Goal: Check status: Check status

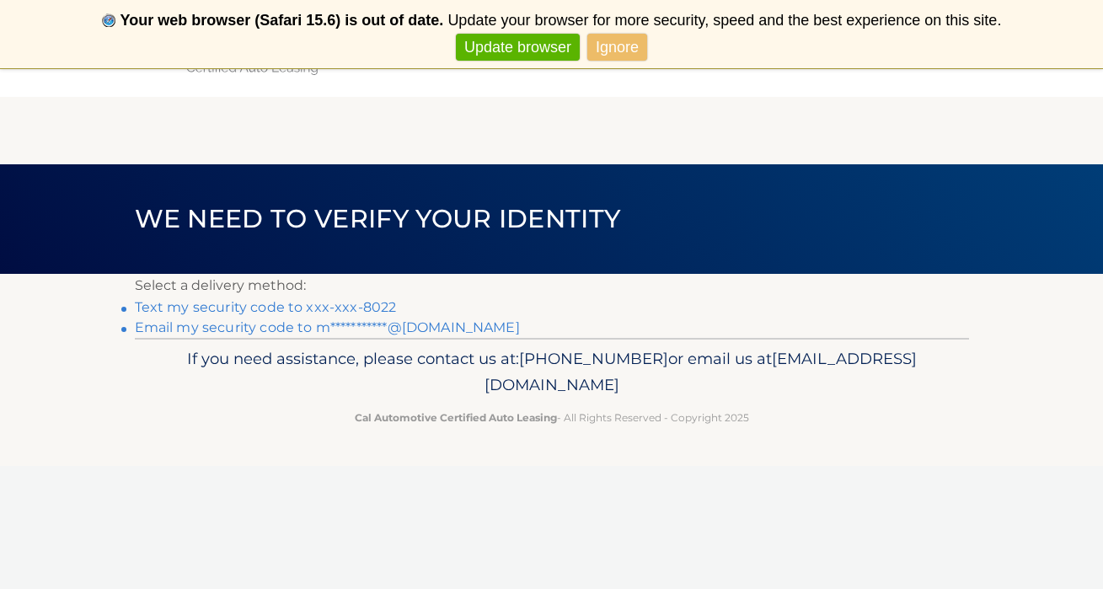
click at [272, 305] on link "Text my security code to xxx-xxx-8022" at bounding box center [266, 307] width 262 height 16
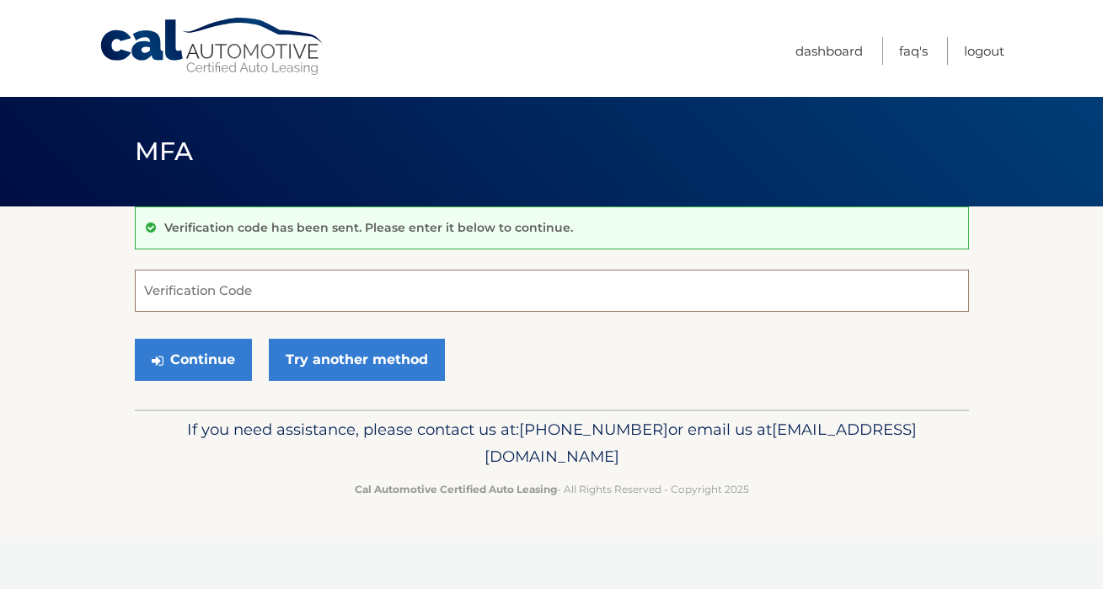
click at [183, 296] on input "Verification Code" at bounding box center [552, 291] width 834 height 42
type input "779293"
click at [197, 354] on button "Continue" at bounding box center [193, 360] width 117 height 42
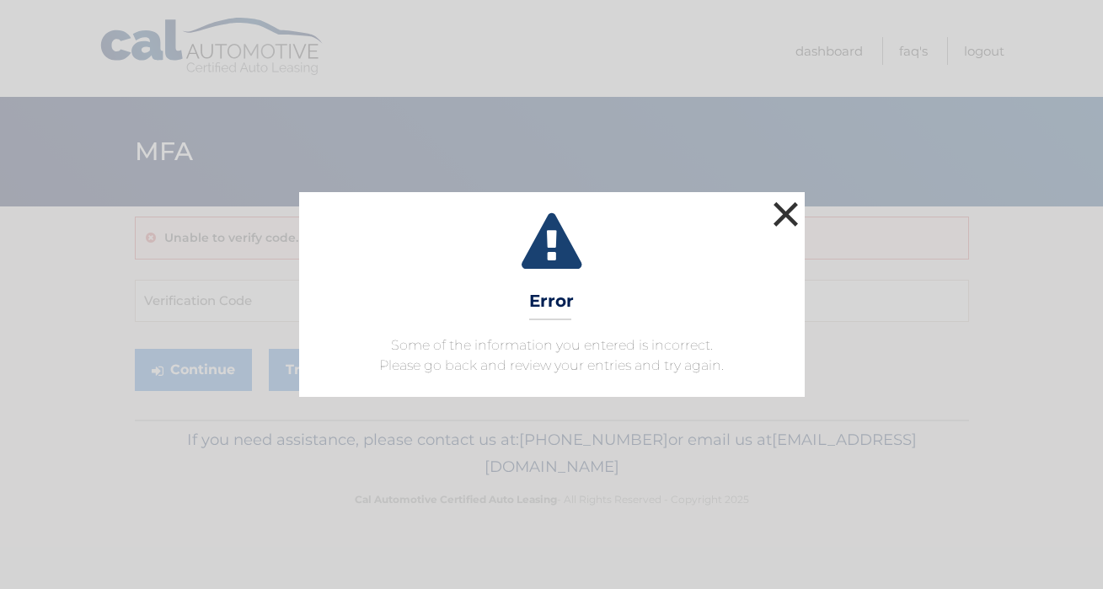
click at [778, 208] on button "×" at bounding box center [786, 214] width 34 height 34
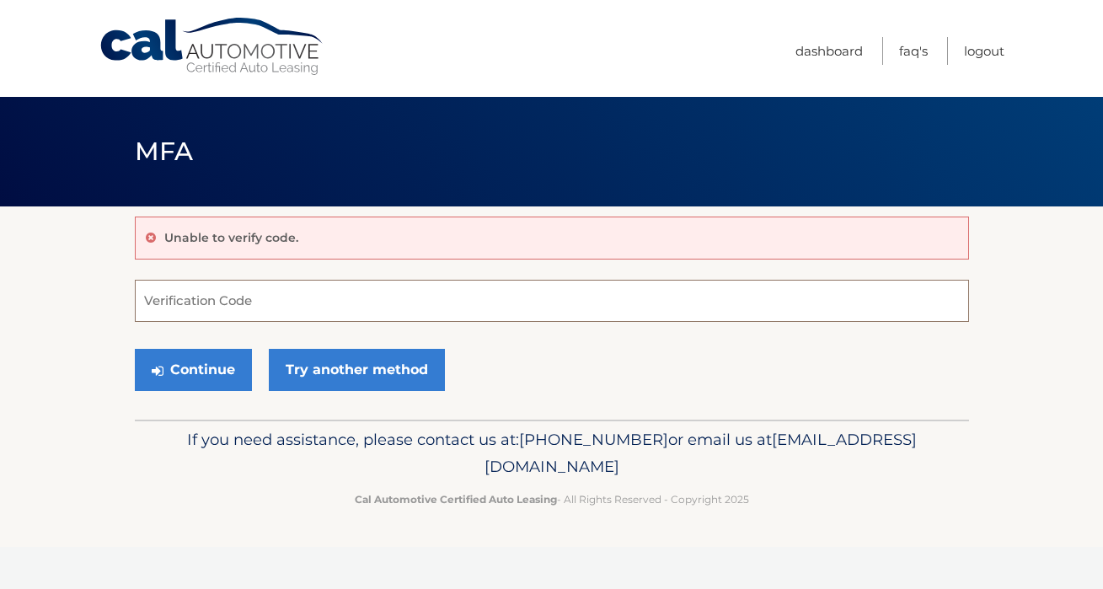
click at [268, 302] on input "Verification Code" at bounding box center [552, 301] width 834 height 42
type input "779239"
click at [190, 367] on button "Continue" at bounding box center [193, 370] width 117 height 42
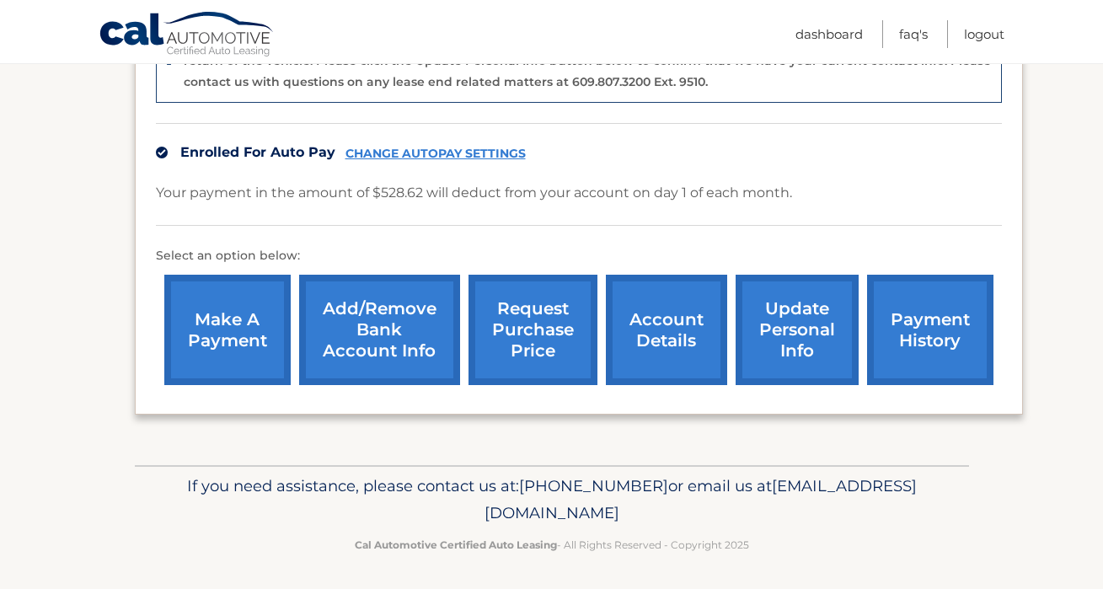
scroll to position [491, 0]
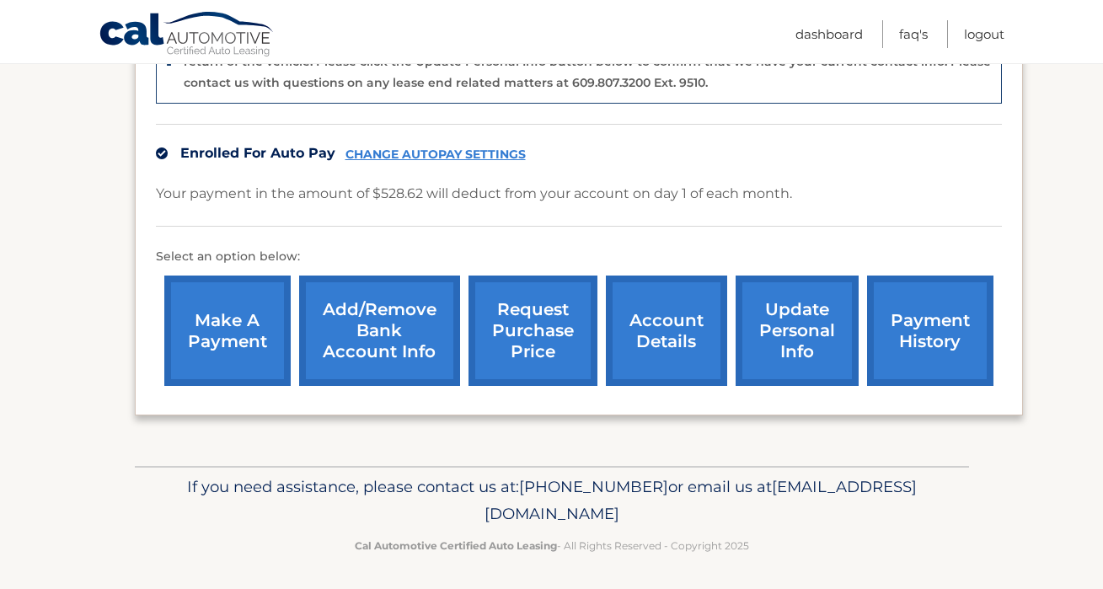
click at [909, 339] on link "payment history" at bounding box center [930, 330] width 126 height 110
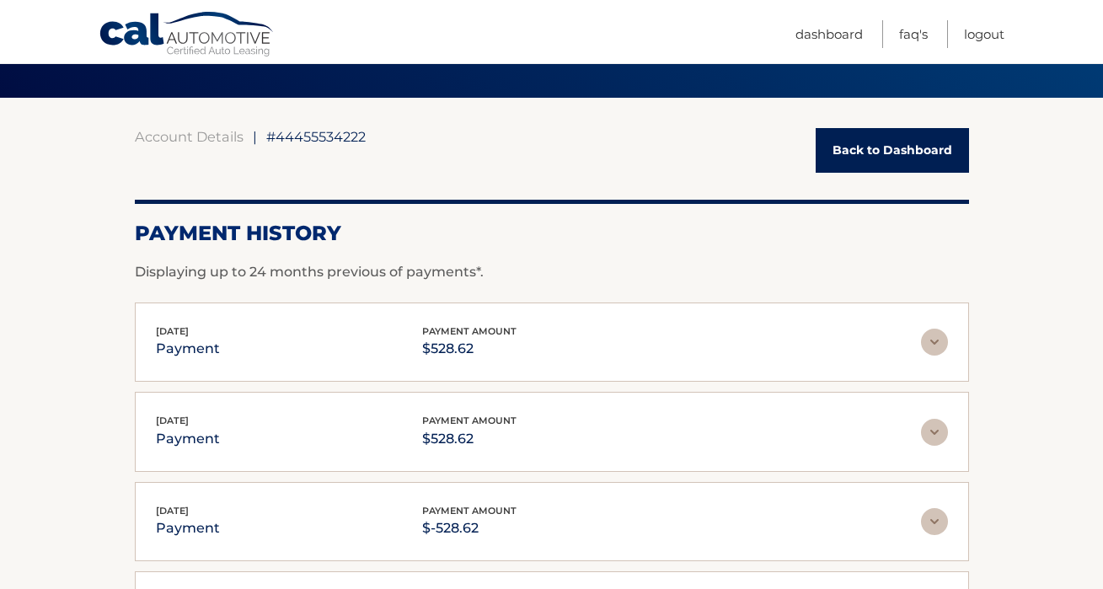
scroll to position [116, 0]
